Goal: Task Accomplishment & Management: Complete application form

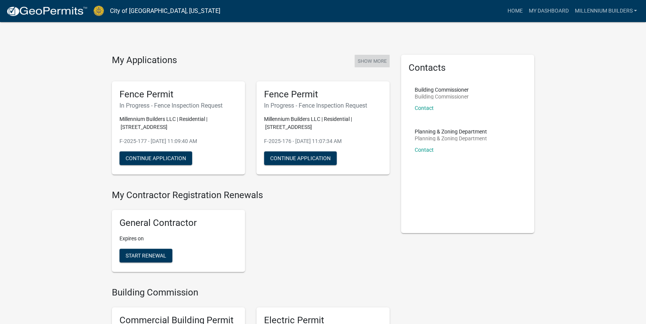
click at [364, 57] on button "Show More" at bounding box center [371, 61] width 35 height 13
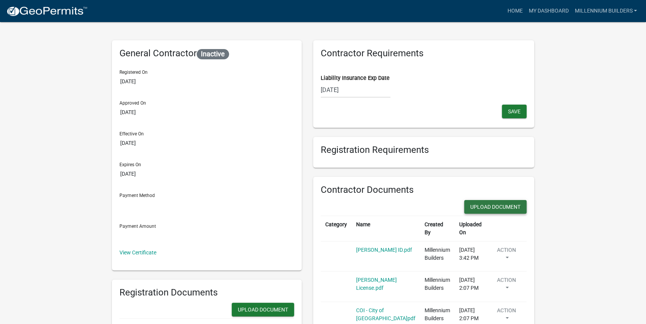
click at [496, 207] on button "Upload Document" at bounding box center [495, 207] width 62 height 14
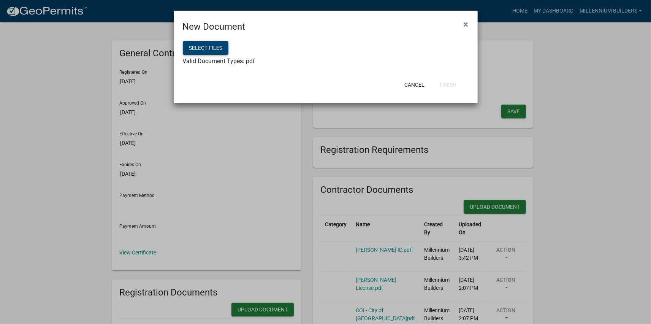
click at [216, 48] on button "Select files" at bounding box center [206, 48] width 46 height 14
click at [445, 85] on button "Finish" at bounding box center [448, 85] width 29 height 14
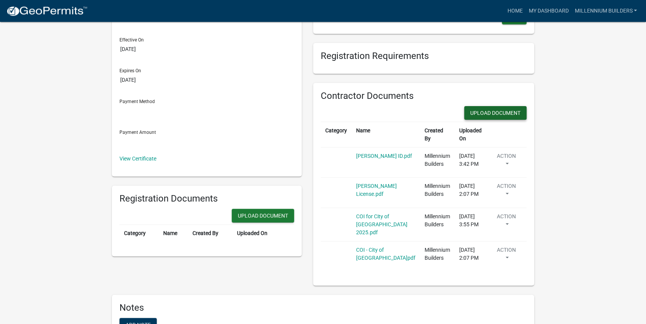
scroll to position [134, 0]
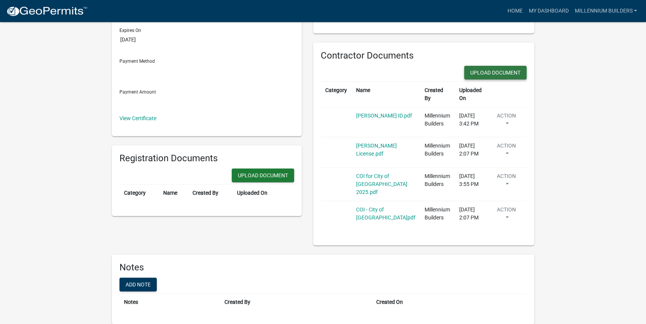
click at [490, 70] on button "Upload Document" at bounding box center [495, 73] width 62 height 14
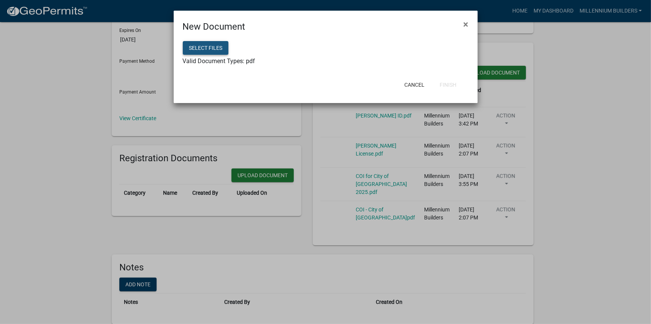
click at [216, 51] on button "Select files" at bounding box center [206, 48] width 46 height 14
click at [316, 77] on div "Cancel Finish" at bounding box center [375, 85] width 187 height 20
click at [446, 88] on button "Finish" at bounding box center [448, 85] width 29 height 14
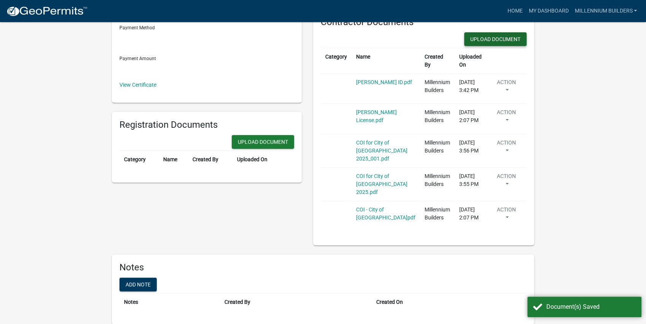
scroll to position [0, 0]
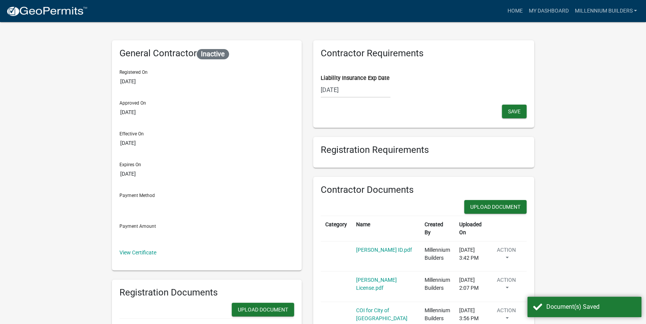
click at [403, 106] on div "Contractor Requirements Liability Insurance Exp Date [DATE] Save" at bounding box center [423, 83] width 221 height 87
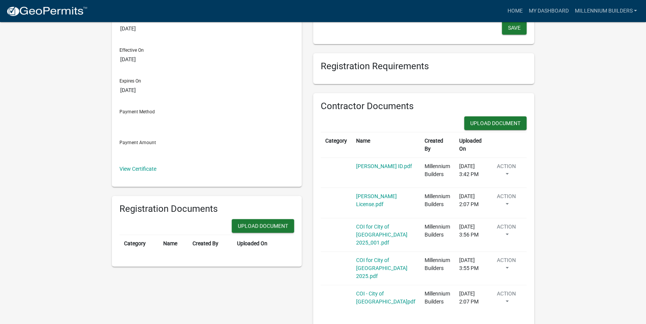
scroll to position [125, 0]
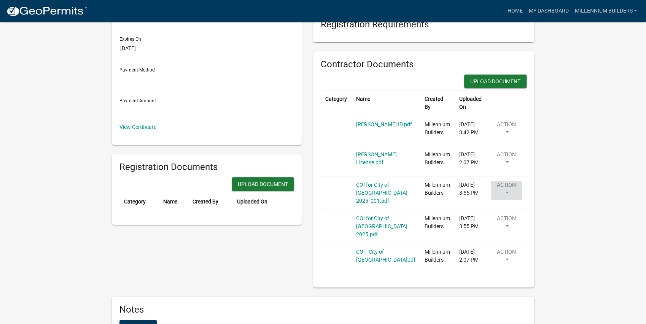
click at [508, 194] on button "Action" at bounding box center [506, 190] width 31 height 19
click at [505, 211] on link "Delete" at bounding box center [521, 213] width 61 height 18
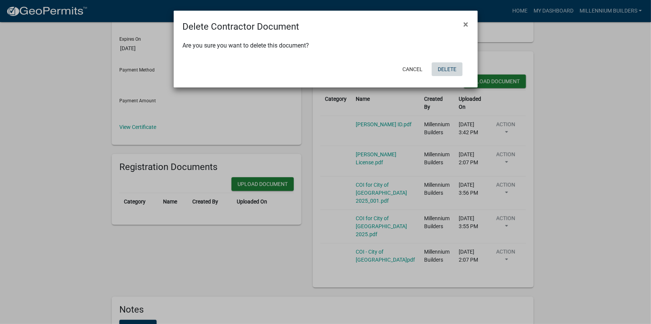
click at [445, 70] on button "Delete" at bounding box center [447, 69] width 31 height 14
